Goal: Information Seeking & Learning: Check status

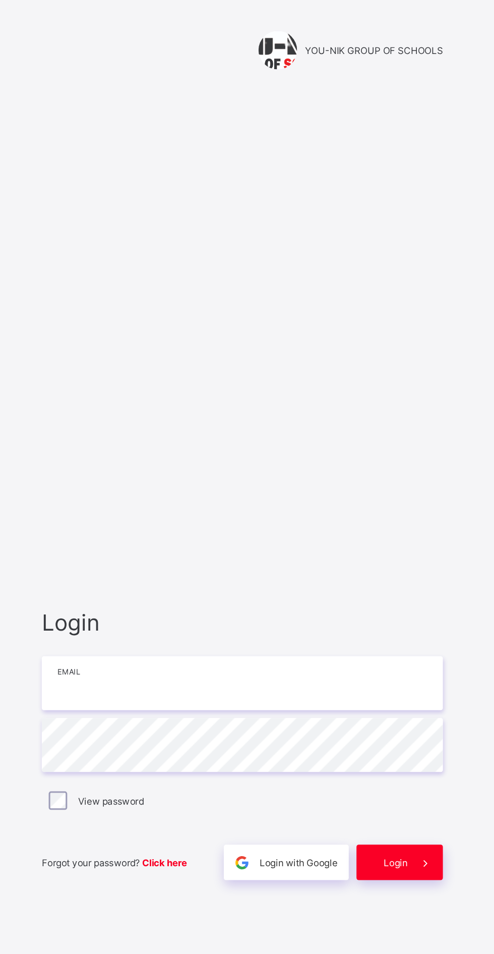
click at [305, 464] on input "email" at bounding box center [329, 446] width 262 height 35
type input "**********"
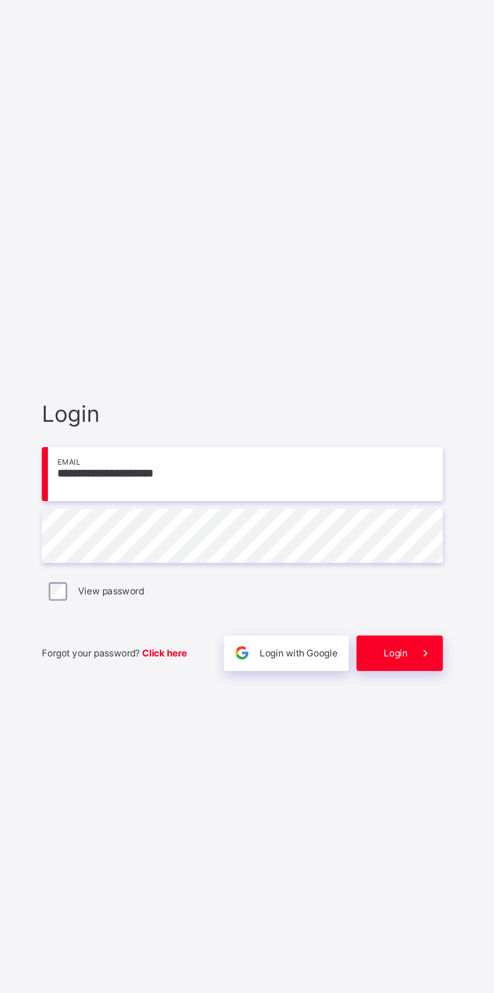
click at [381, 484] on input "**********" at bounding box center [329, 465] width 262 height 35
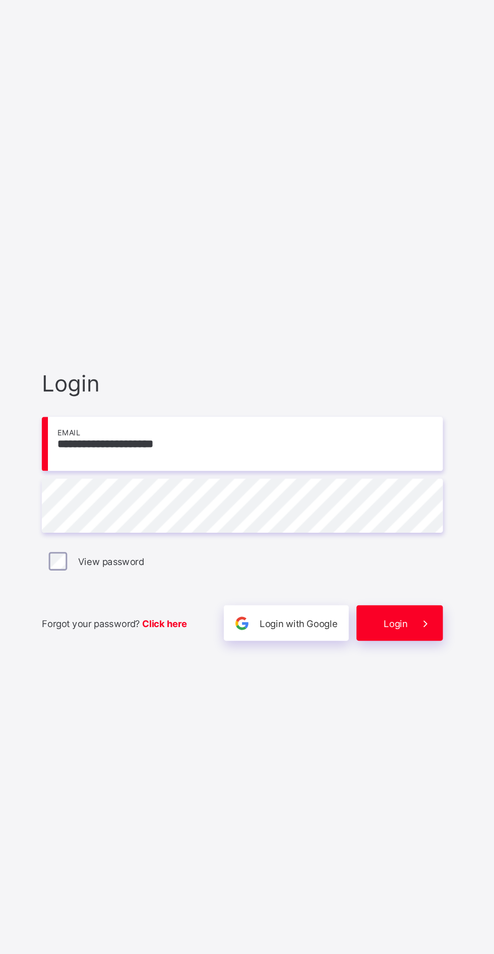
click at [396, 464] on input "**********" at bounding box center [329, 446] width 262 height 35
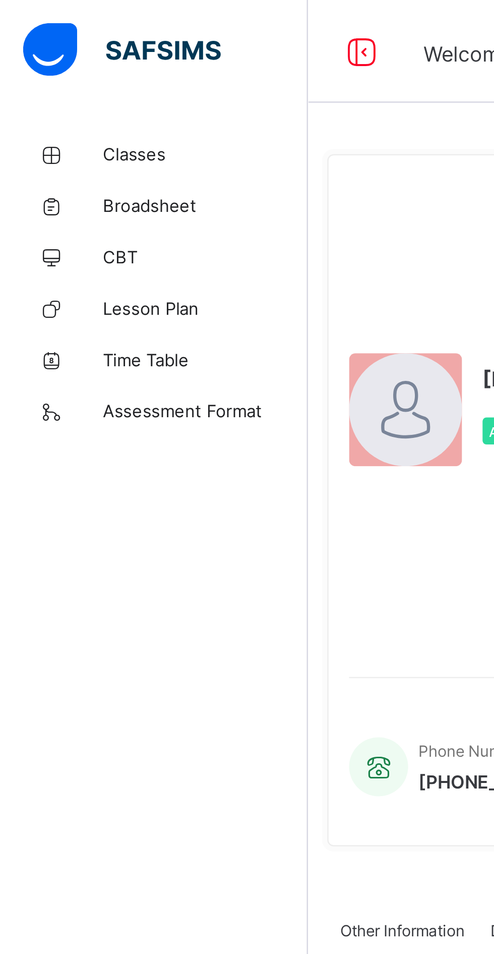
click at [65, 63] on span "Classes" at bounding box center [80, 60] width 81 height 8
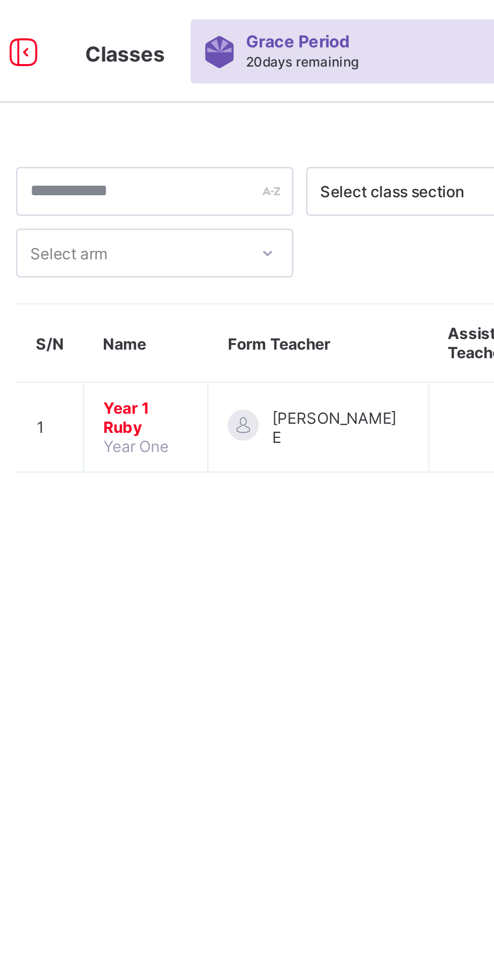
click at [187, 162] on span "Year 1 Ruby" at bounding box center [189, 163] width 33 height 15
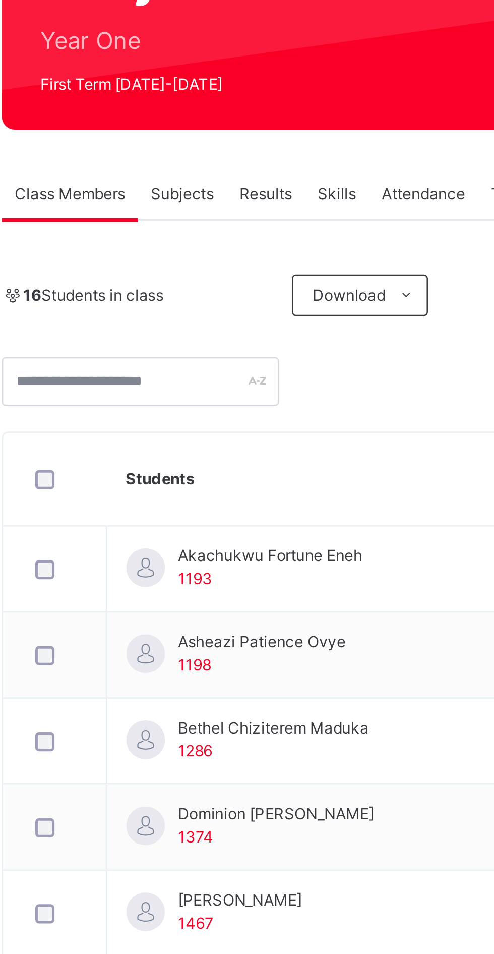
click at [214, 232] on span "Subjects" at bounding box center [210, 228] width 25 height 9
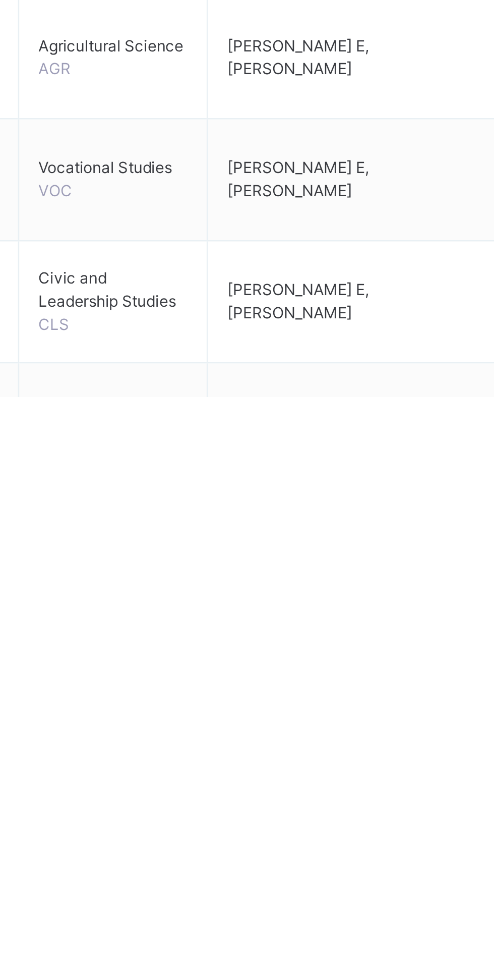
scroll to position [33, 0]
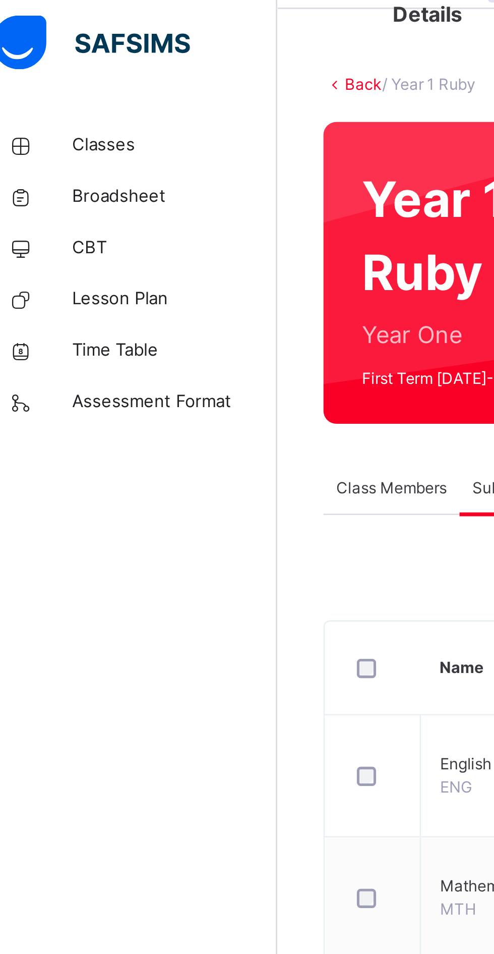
click at [60, 77] on span "Broadsheet" at bounding box center [80, 81] width 81 height 10
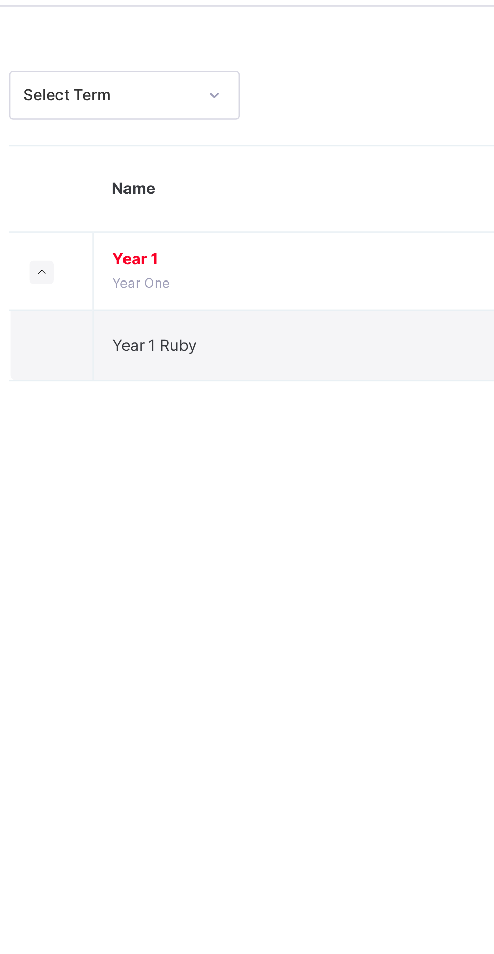
click at [193, 136] on span "Year 1" at bounding box center [273, 139] width 187 height 9
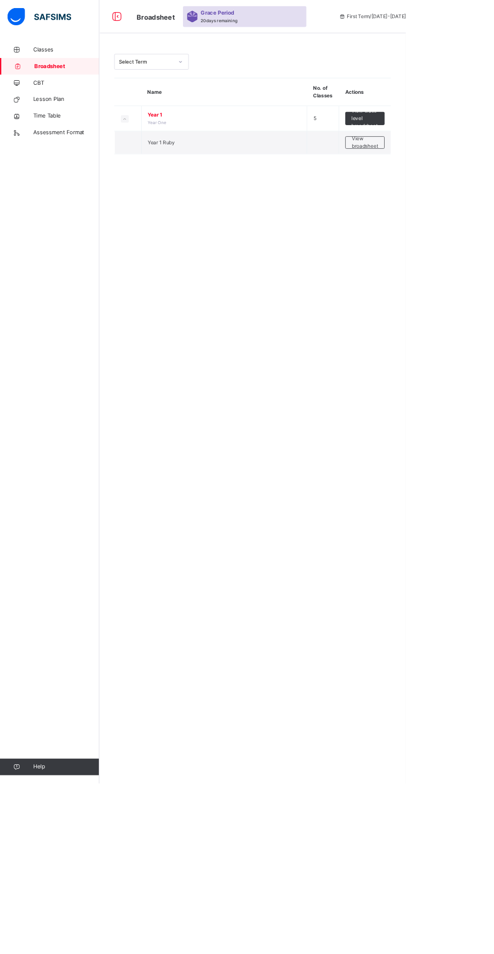
click at [450, 135] on td "View class level broadsheet" at bounding box center [445, 144] width 64 height 31
click at [453, 143] on span "View class level broadsheet" at bounding box center [444, 144] width 33 height 27
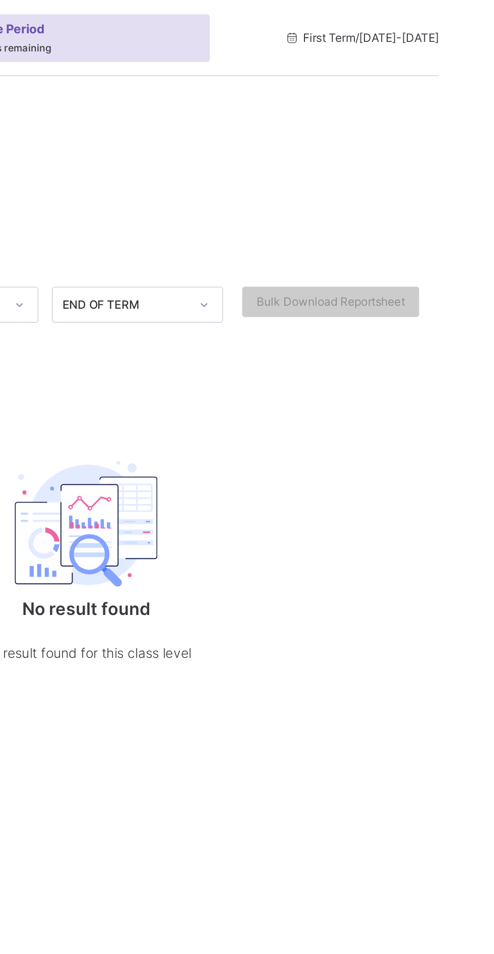
click at [445, 18] on span "First Term / [DATE]-[DATE]" at bounding box center [454, 20] width 82 height 9
click at [413, 19] on span "First Term / [DATE]-[DATE]" at bounding box center [454, 20] width 82 height 9
click at [432, 20] on span "First Term / [DATE]-[DATE]" at bounding box center [454, 20] width 82 height 9
click at [430, 76] on span at bounding box center [307, 76] width 353 height 10
click at [413, 19] on span "First Term / [DATE]-[DATE]" at bounding box center [454, 20] width 82 height 9
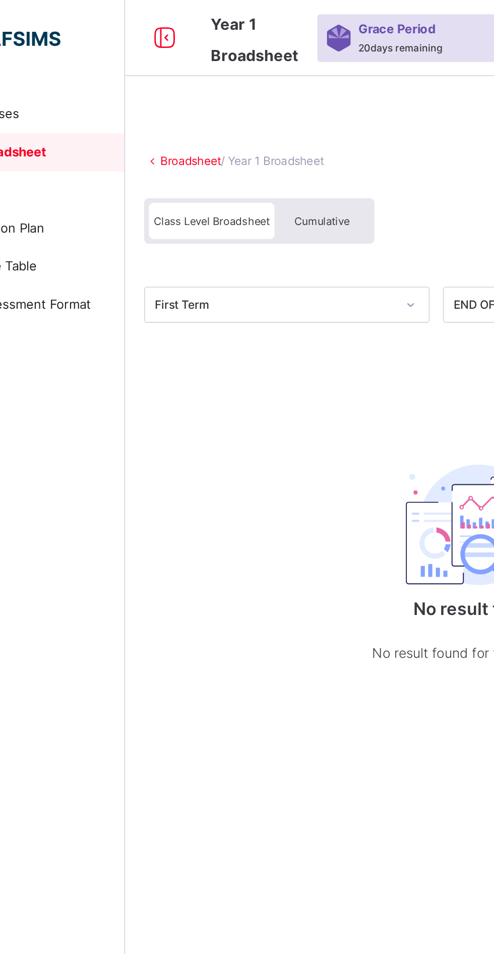
click at [145, 20] on icon at bounding box center [142, 20] width 17 height 18
